Goal: Task Accomplishment & Management: Manage account settings

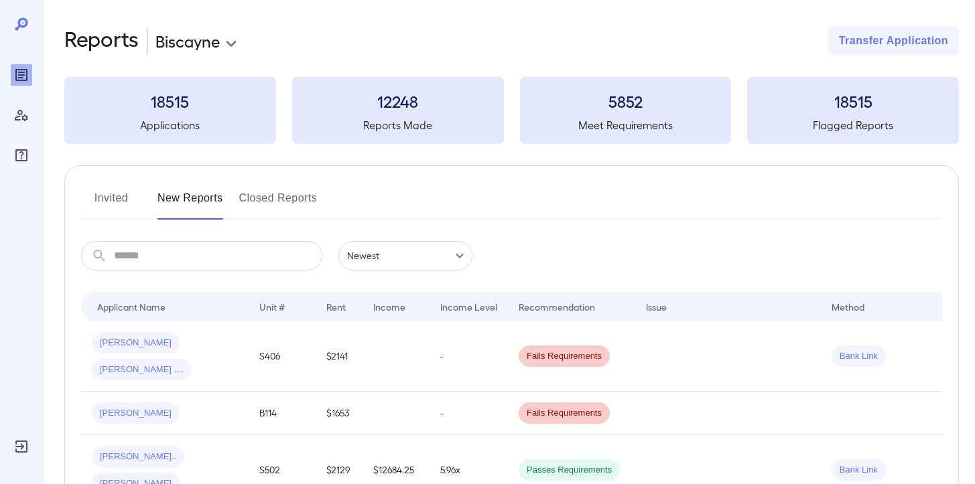
scroll to position [3, 0]
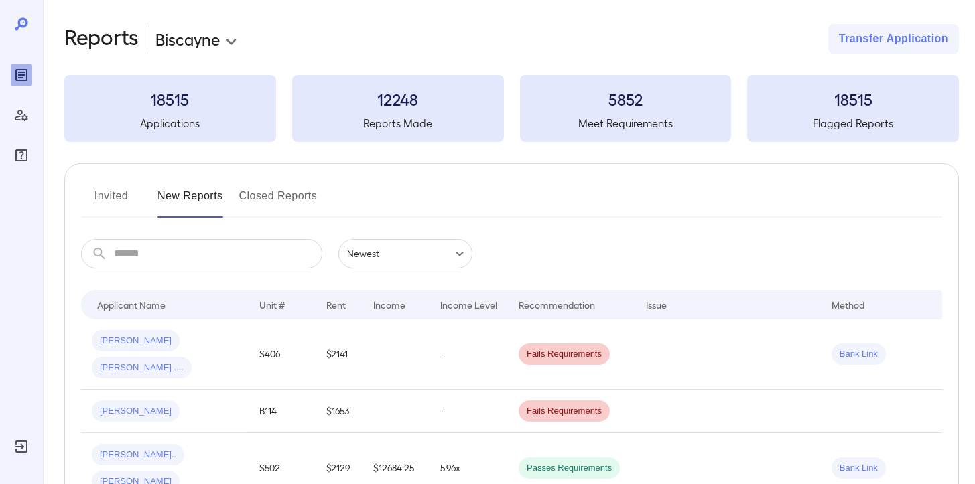
click at [118, 205] on button "Invited" at bounding box center [111, 202] width 60 height 32
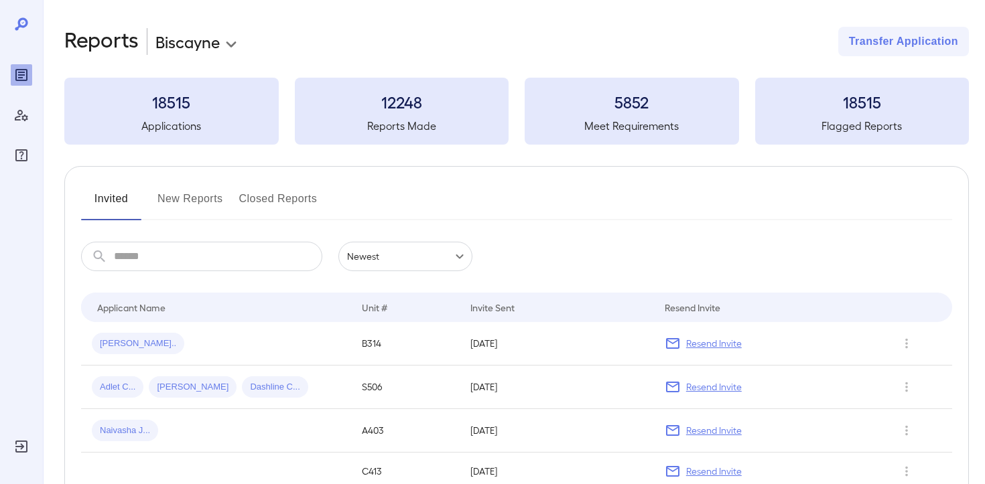
click at [230, 46] on body "**********" at bounding box center [492, 242] width 985 height 484
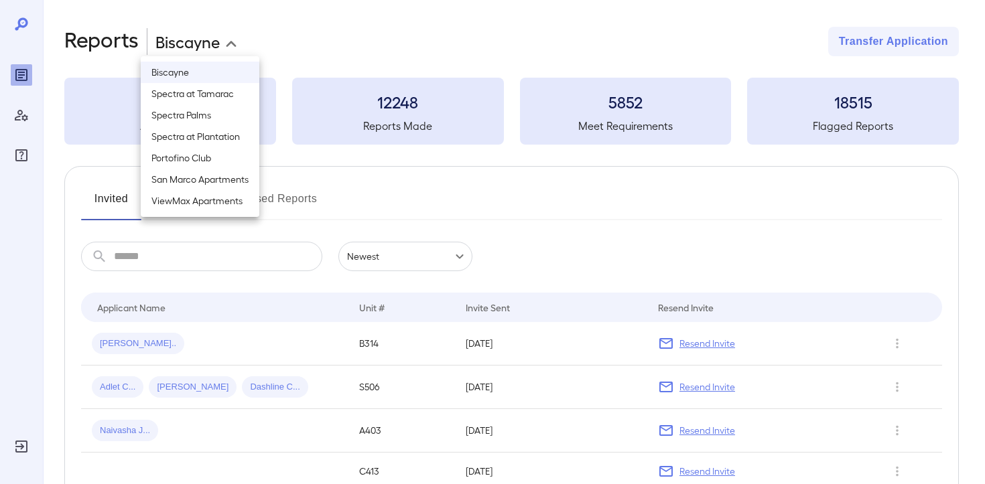
click at [215, 99] on li "Spectra at Tamarac" at bounding box center [200, 93] width 119 height 21
type input "**********"
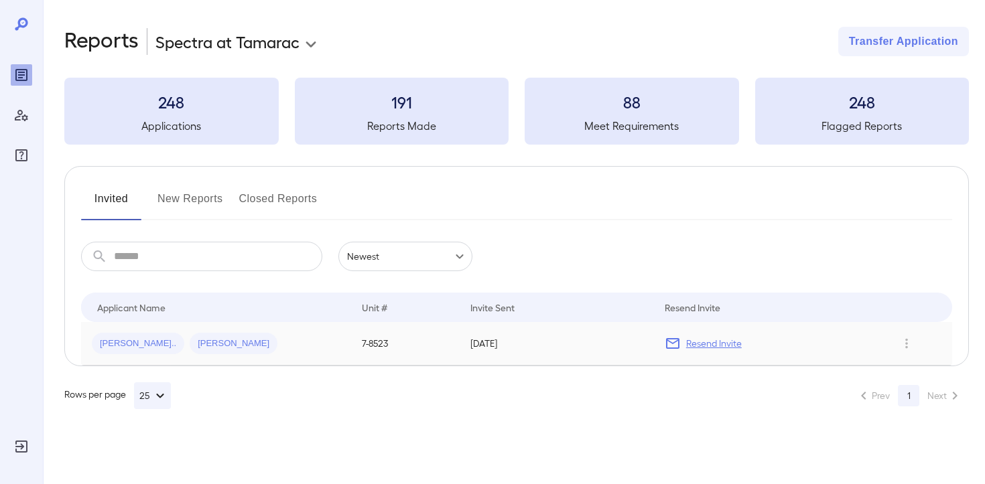
click at [720, 343] on p "Resend Invite" at bounding box center [714, 343] width 56 height 13
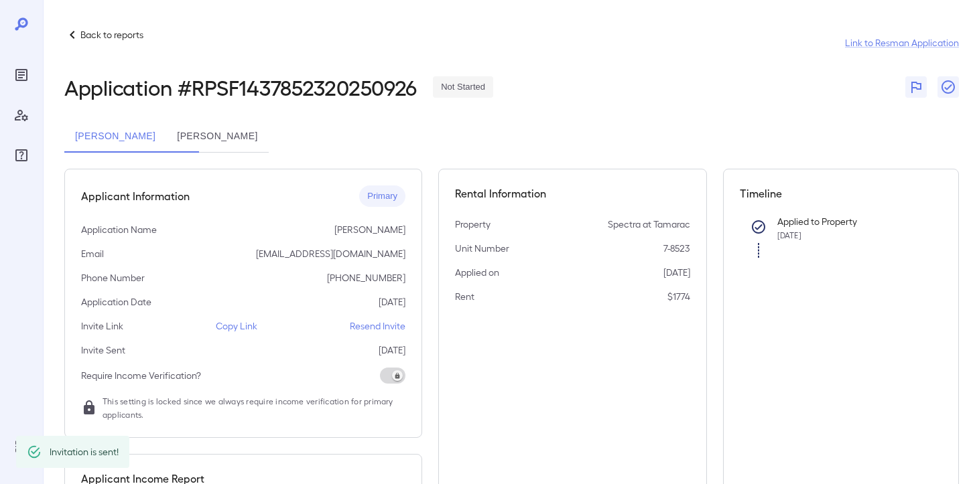
click at [375, 333] on div "Applicant Information Primary Application Name [PERSON_NAME] Email [EMAIL_ADDRE…" at bounding box center [243, 303] width 358 height 269
click at [373, 328] on p "Resend Invite" at bounding box center [378, 326] width 56 height 13
click at [349, 334] on div "Applicant Information Primary Application Name [PERSON_NAME] Email [EMAIL_ADDRE…" at bounding box center [243, 303] width 358 height 269
click at [356, 330] on p "Resend Invite" at bounding box center [378, 326] width 56 height 13
click at [358, 328] on p "Resend Invite" at bounding box center [378, 326] width 56 height 13
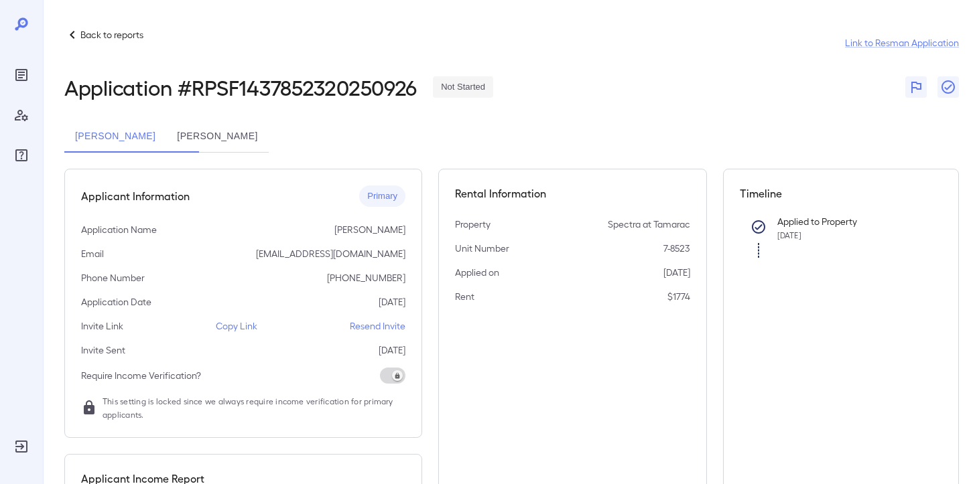
click at [121, 40] on p "Back to reports" at bounding box center [111, 34] width 63 height 13
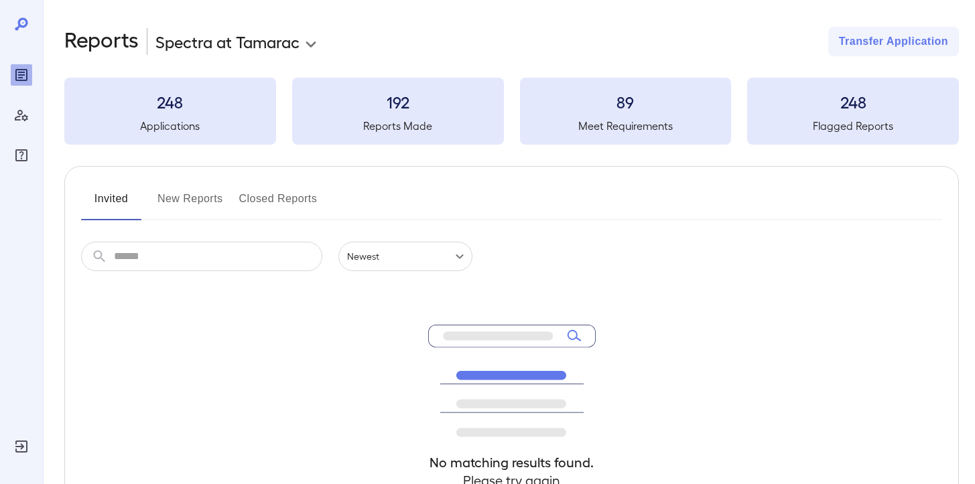
click at [204, 207] on button "New Reports" at bounding box center [190, 204] width 66 height 32
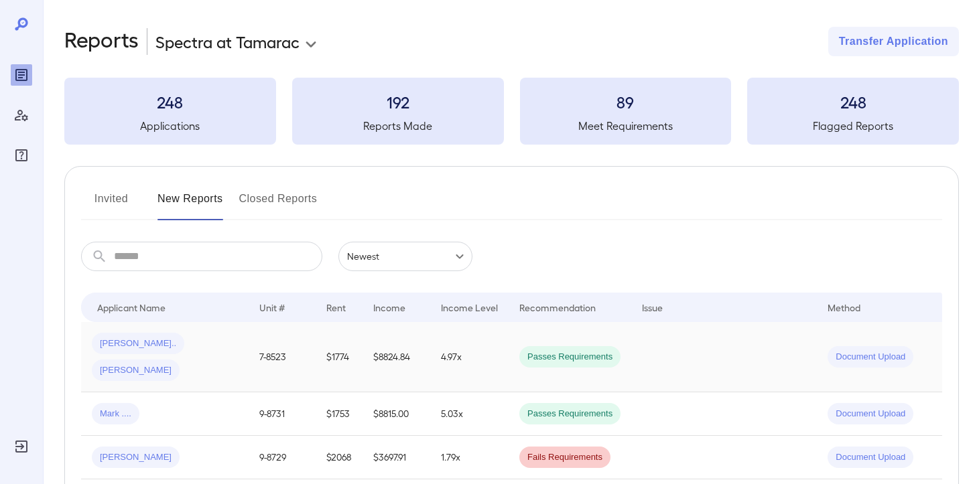
click at [204, 360] on td "[PERSON_NAME].. [PERSON_NAME]" at bounding box center [165, 357] width 168 height 70
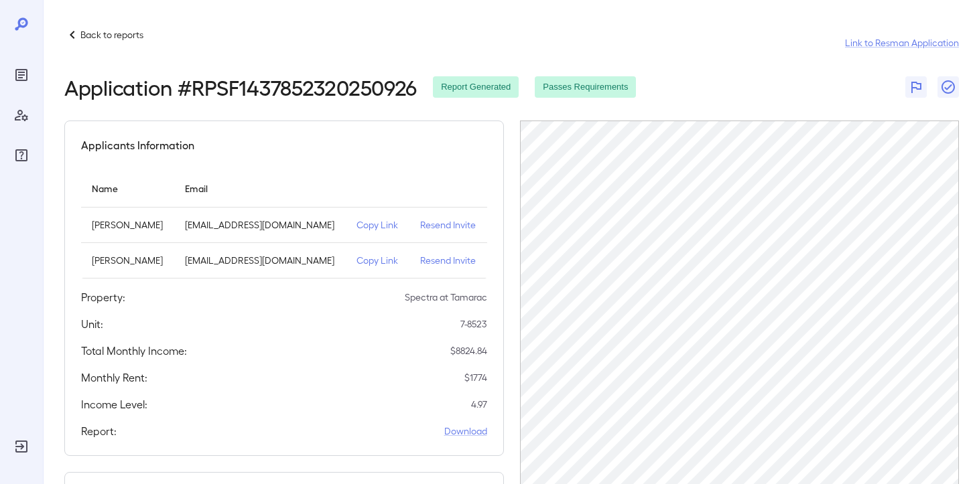
click at [105, 26] on div "Back to reports Link to Resman Application Application # RPSF1437852320250926 R…" at bounding box center [509, 390] width 932 height 781
click at [106, 32] on p "Back to reports" at bounding box center [111, 34] width 63 height 13
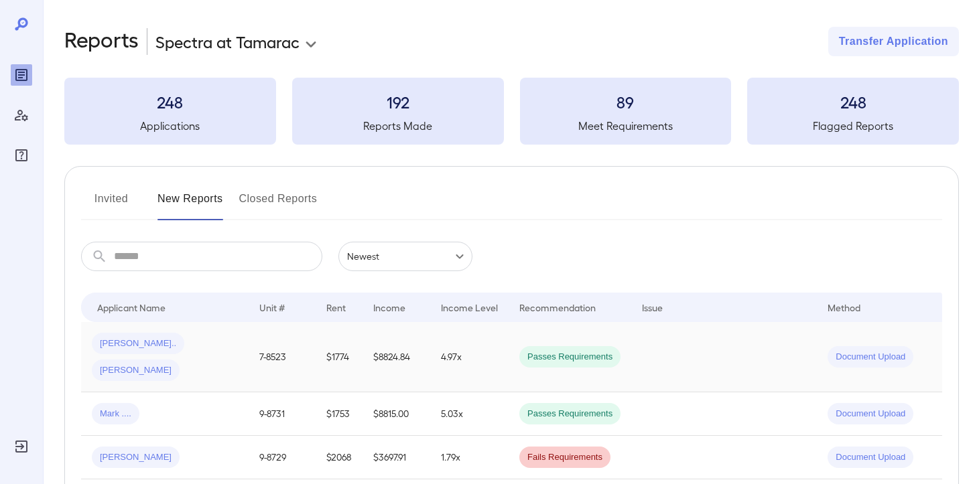
click at [117, 342] on span "[PERSON_NAME].." at bounding box center [138, 344] width 92 height 13
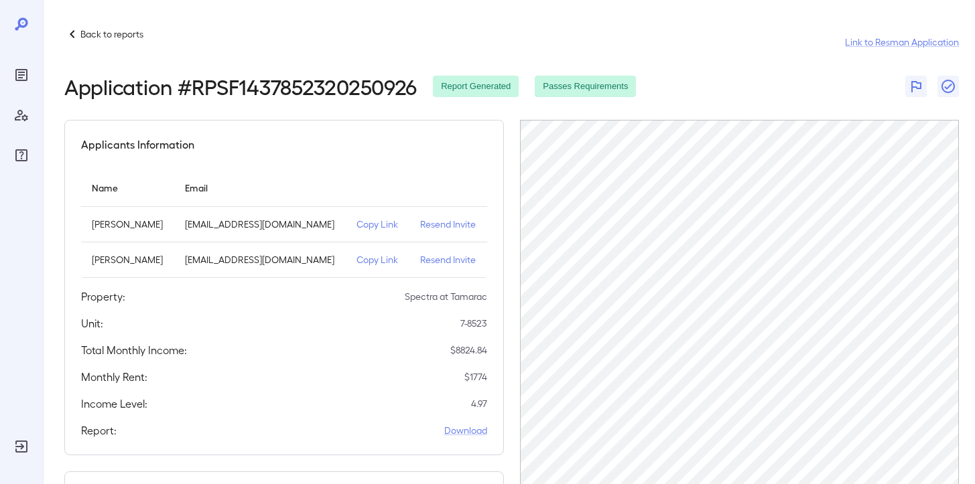
scroll to position [3, 0]
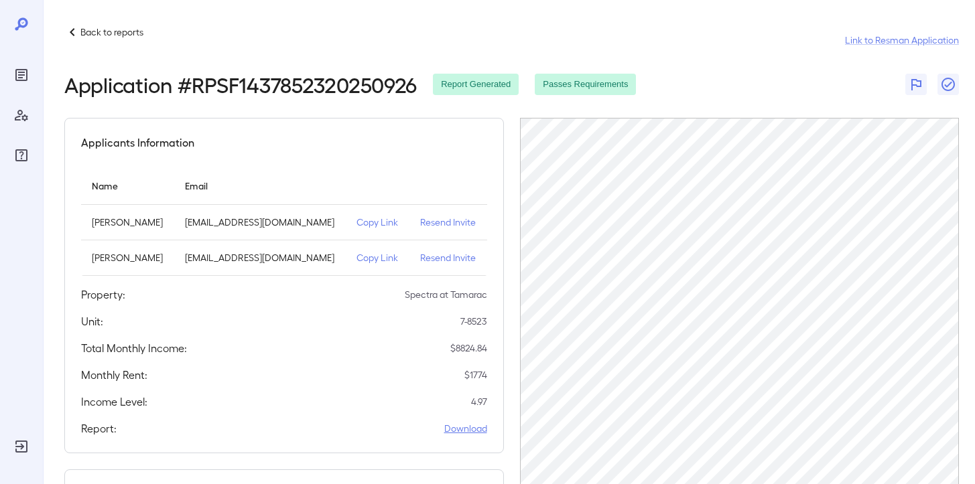
click at [466, 432] on link "Download" at bounding box center [465, 428] width 43 height 13
